Goal: Task Accomplishment & Management: Use online tool/utility

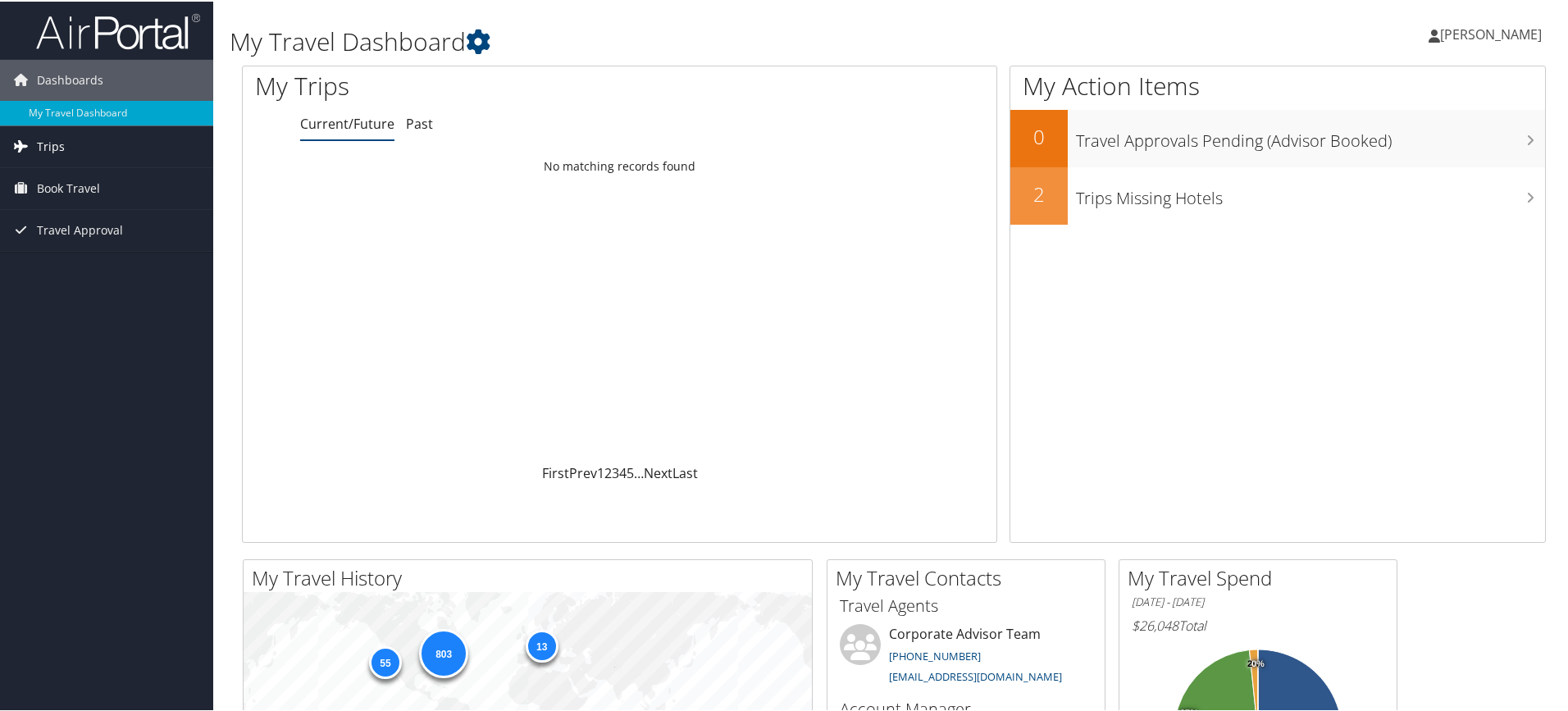
click at [54, 145] on span "Trips" at bounding box center [51, 145] width 28 height 41
click at [91, 173] on link "Current/Future Trips" at bounding box center [106, 178] width 214 height 25
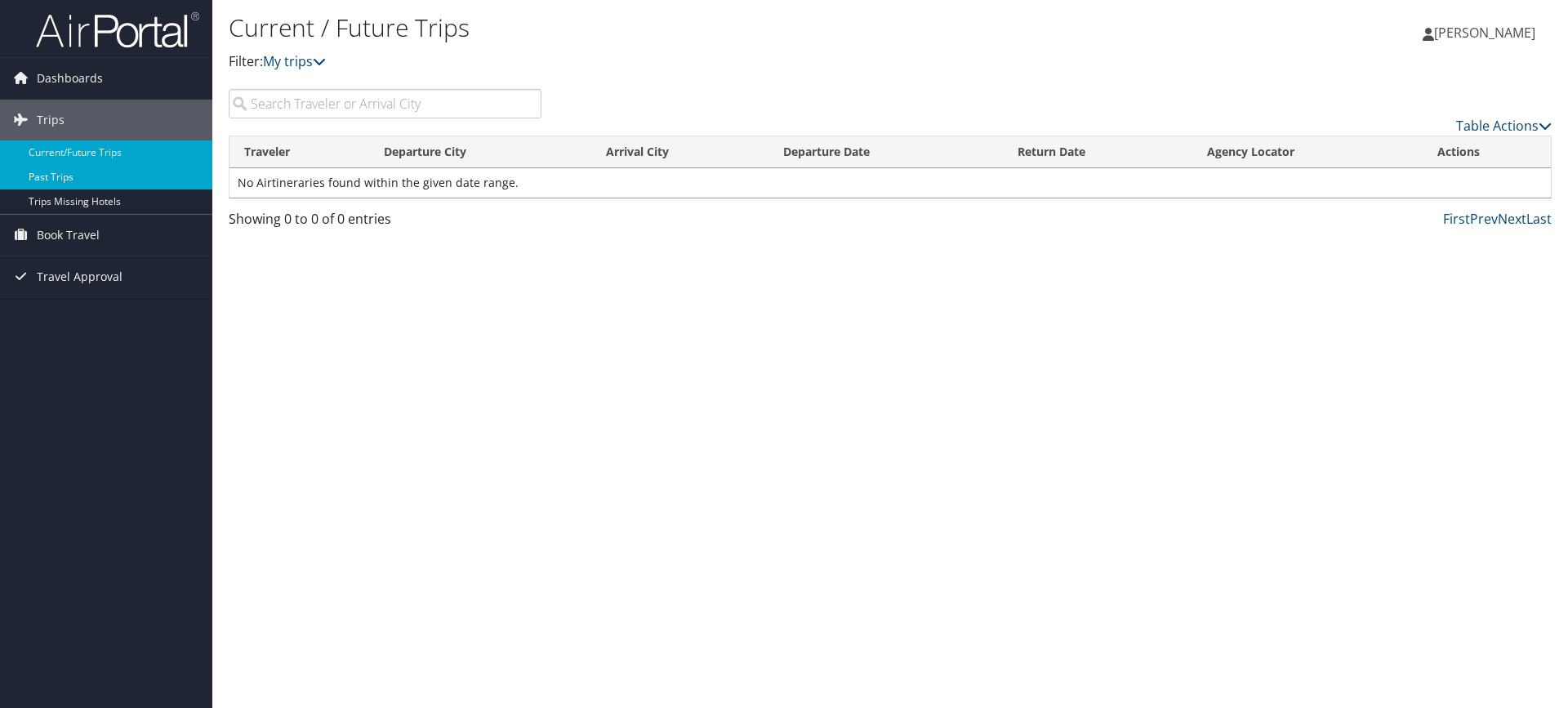
click at [62, 175] on link "Past Trips" at bounding box center [106, 177] width 213 height 25
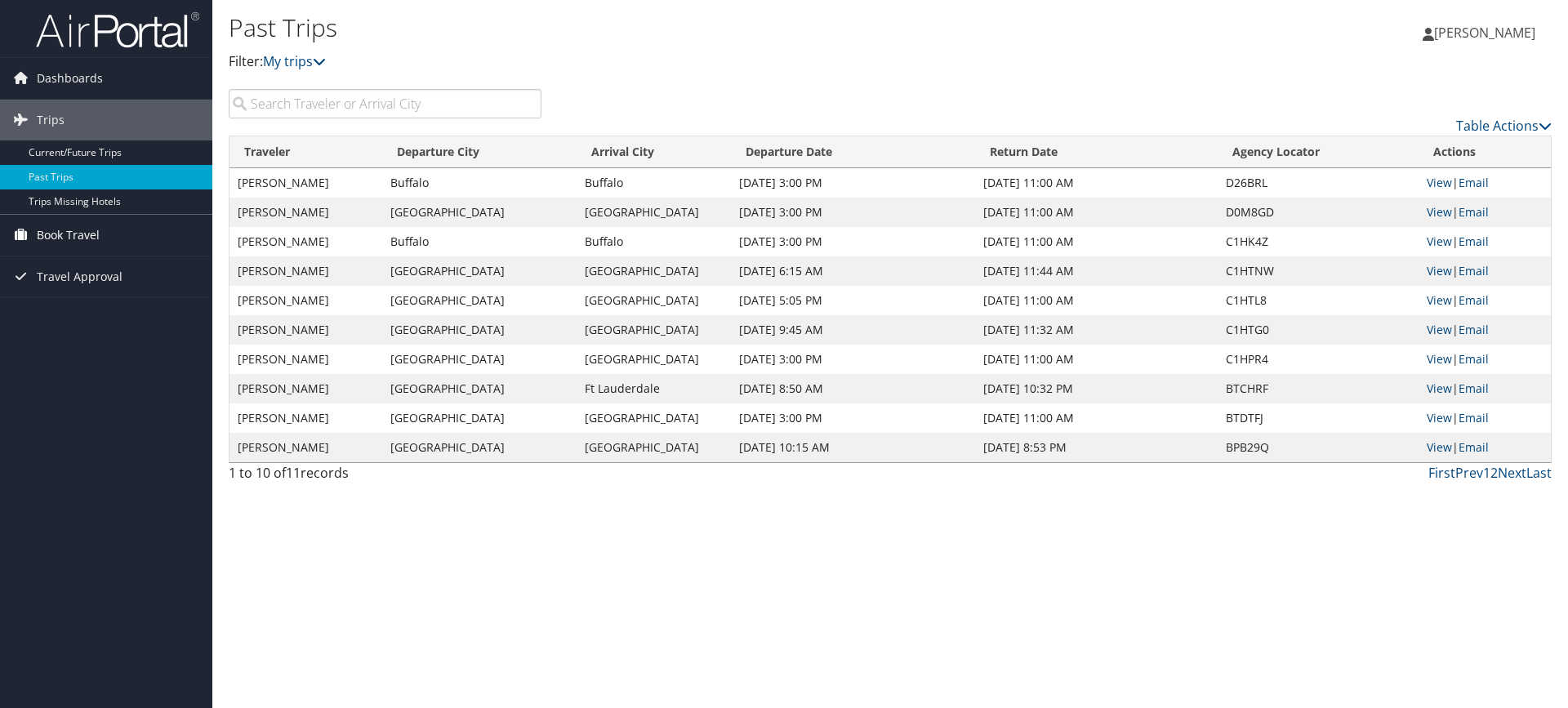
click at [84, 228] on span "Book Travel" at bounding box center [68, 236] width 63 height 41
click at [124, 317] on link "Book/Manage Online Trips" at bounding box center [106, 317] width 213 height 25
